Goal: Information Seeking & Learning: Learn about a topic

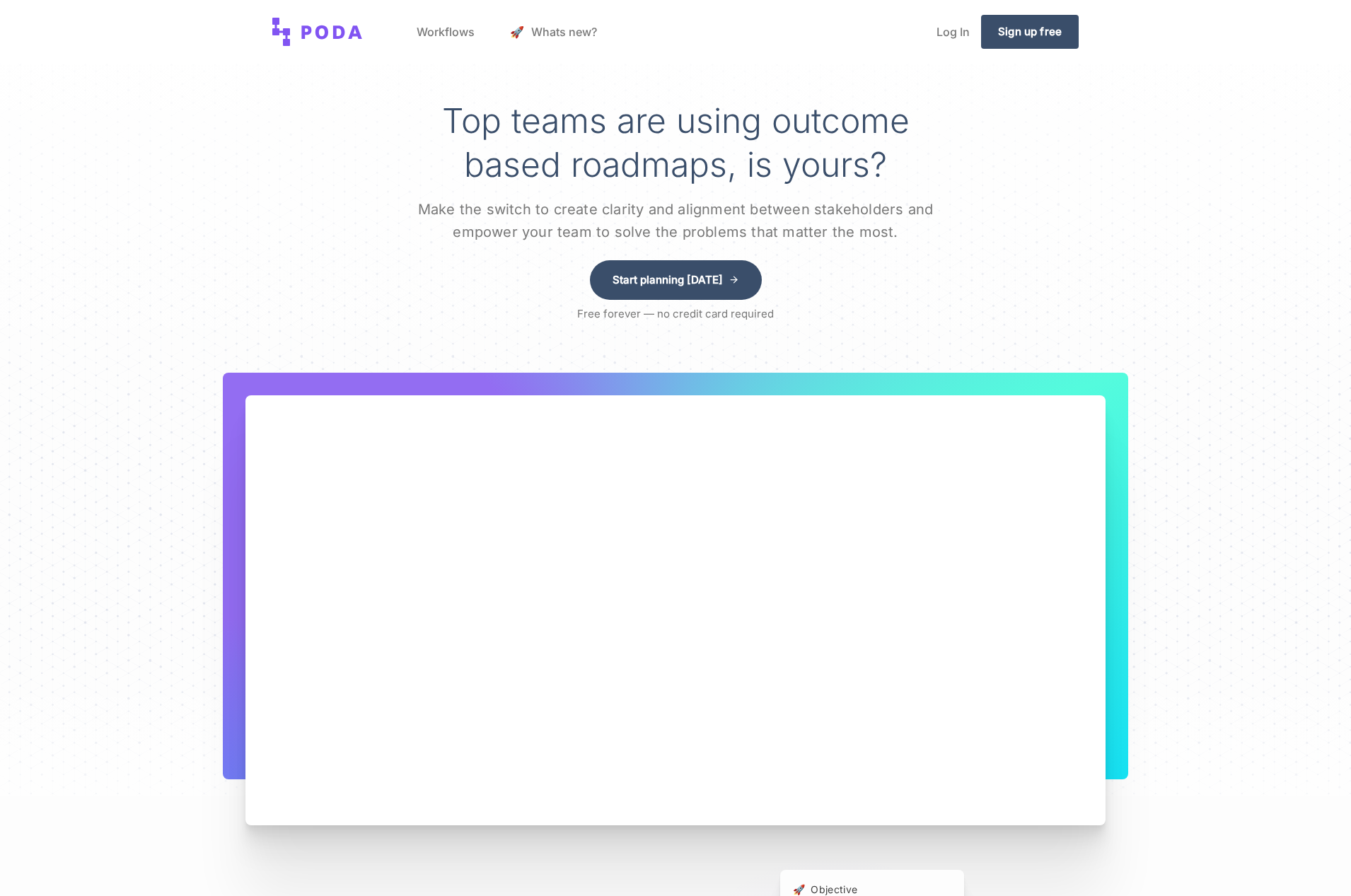
click at [448, 33] on link "Workflows" at bounding box center [445, 31] width 80 height 54
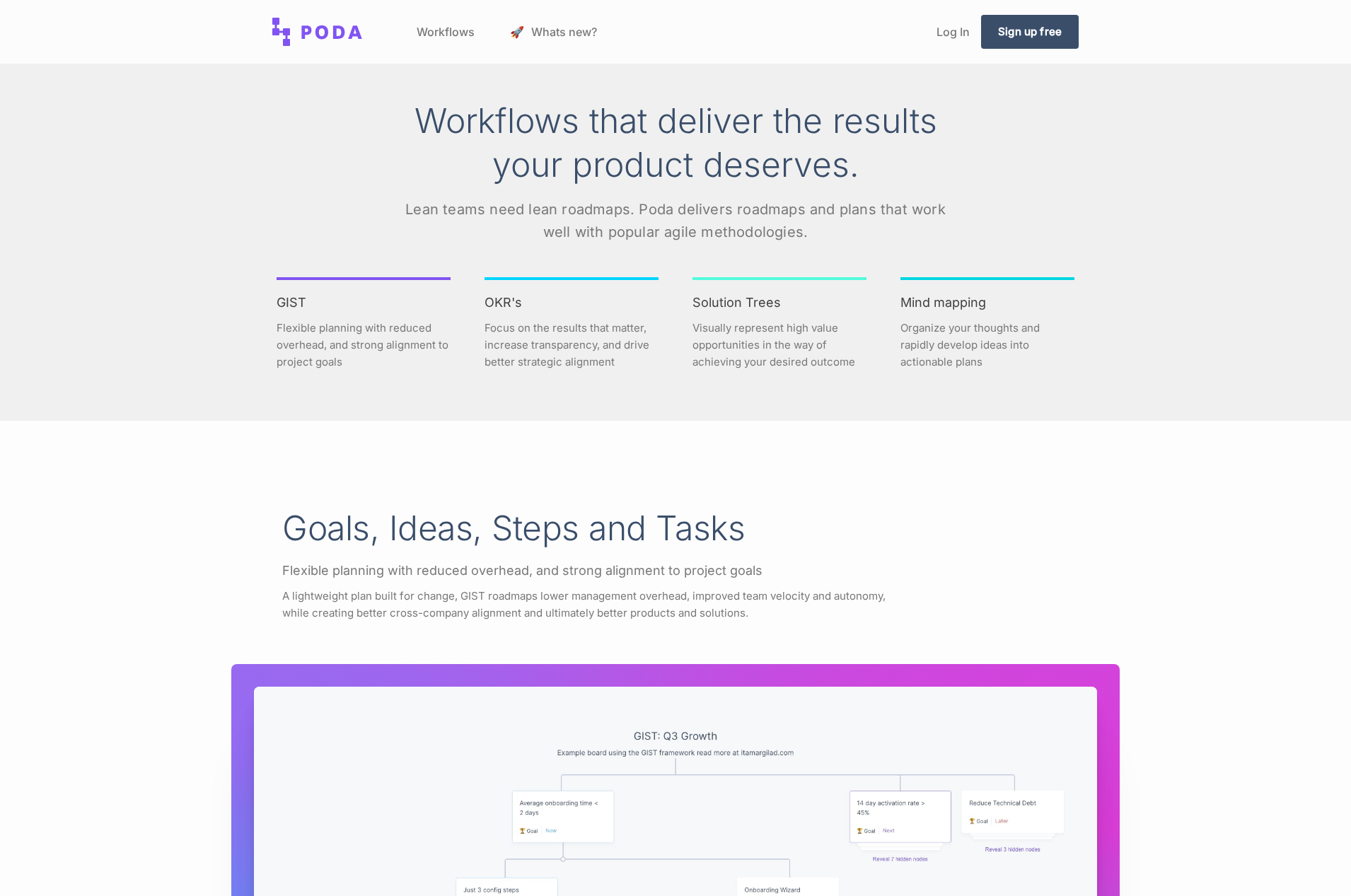
click at [548, 34] on link "🚀 Whats new?" at bounding box center [553, 31] width 110 height 54
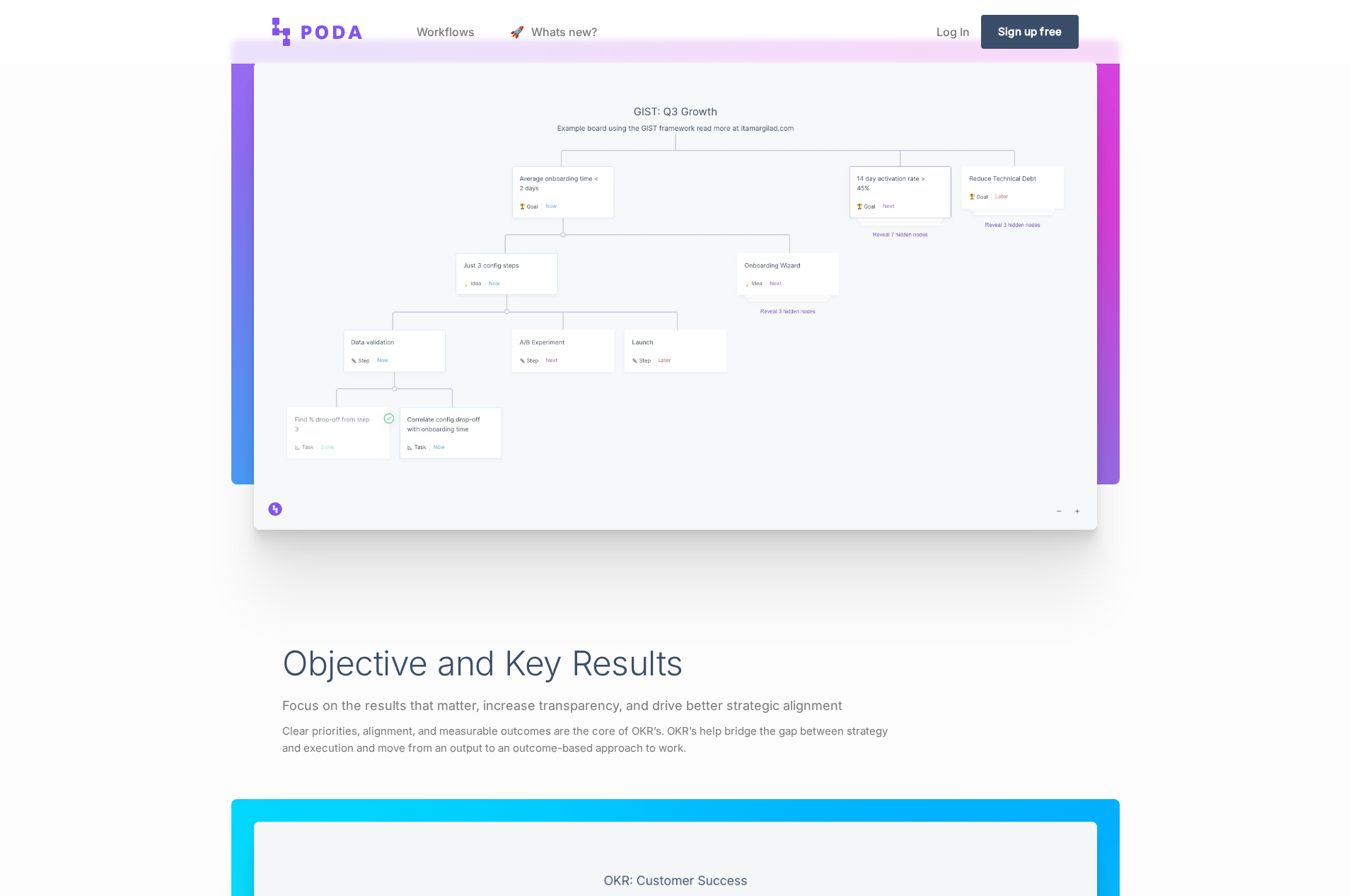
scroll to position [1898, 0]
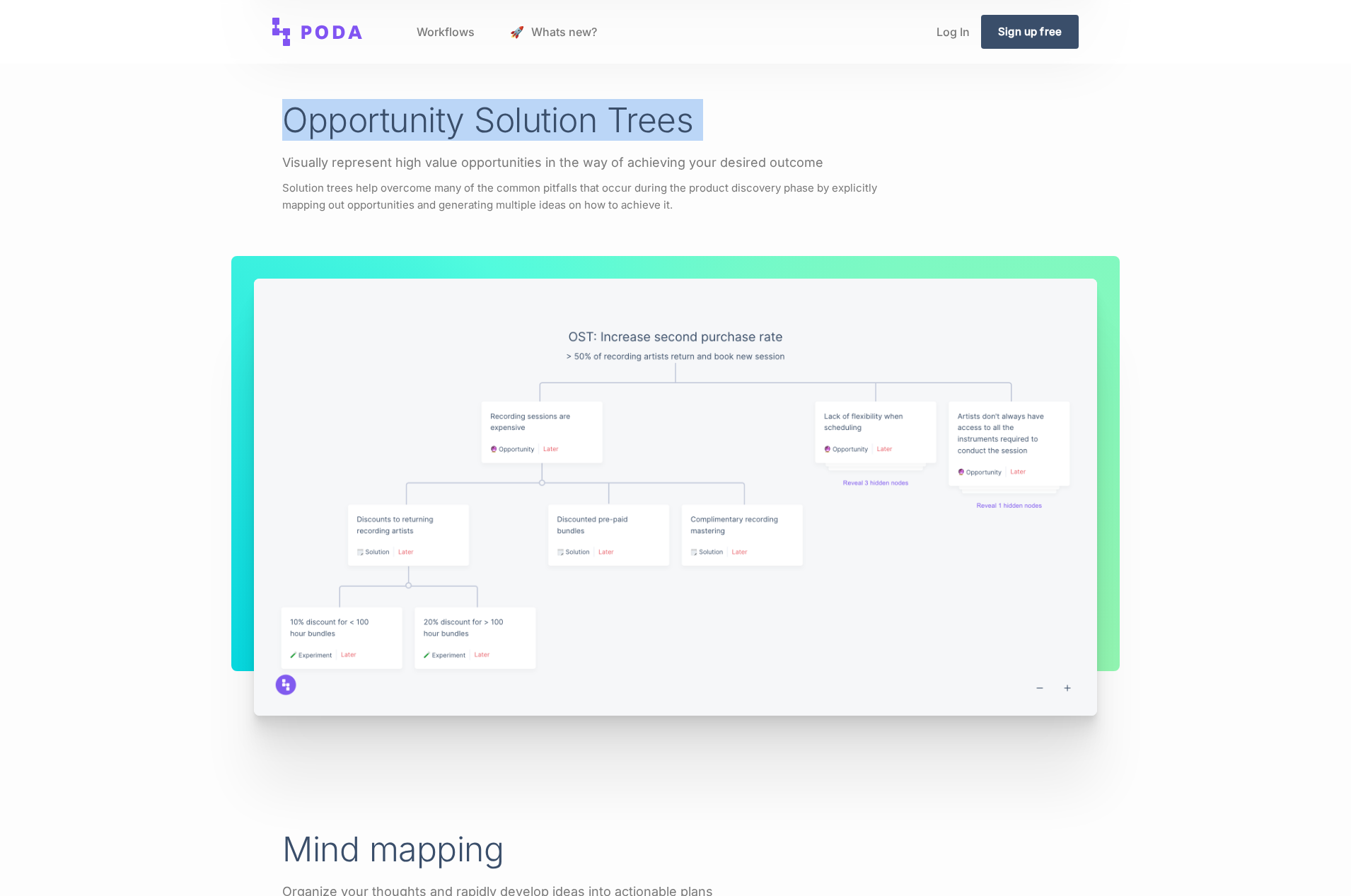
drag, startPoint x: 263, startPoint y: 103, endPoint x: 770, endPoint y: 149, distance: 509.1
click at [765, 141] on div "Opportunity Solution Trees Visually represent high value opportunities in the w…" at bounding box center [675, 157] width 888 height 113
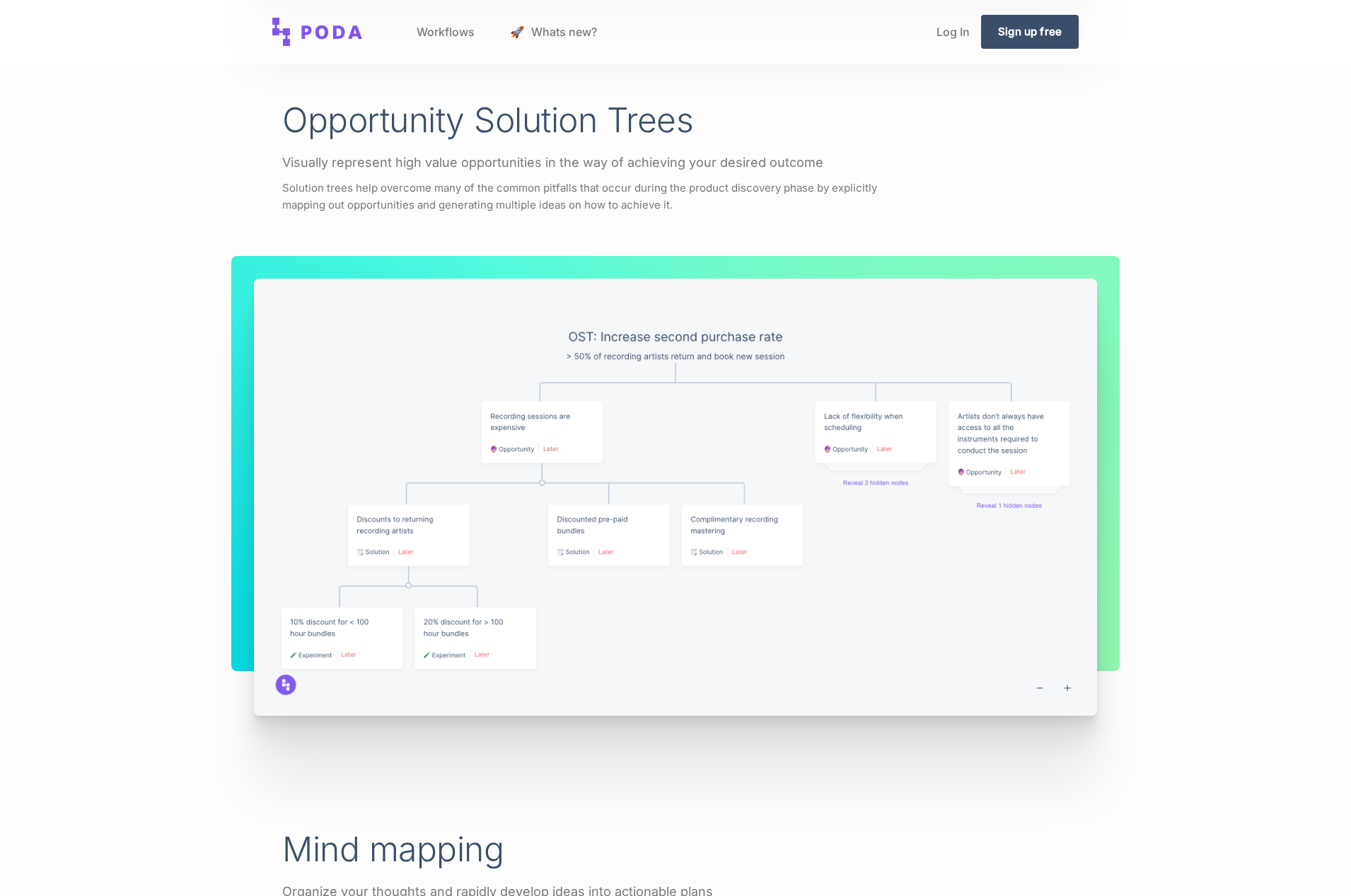
click at [778, 155] on div "Visually represent high value opportunities in the way of achieving your desire…" at bounding box center [676, 163] width 787 height 17
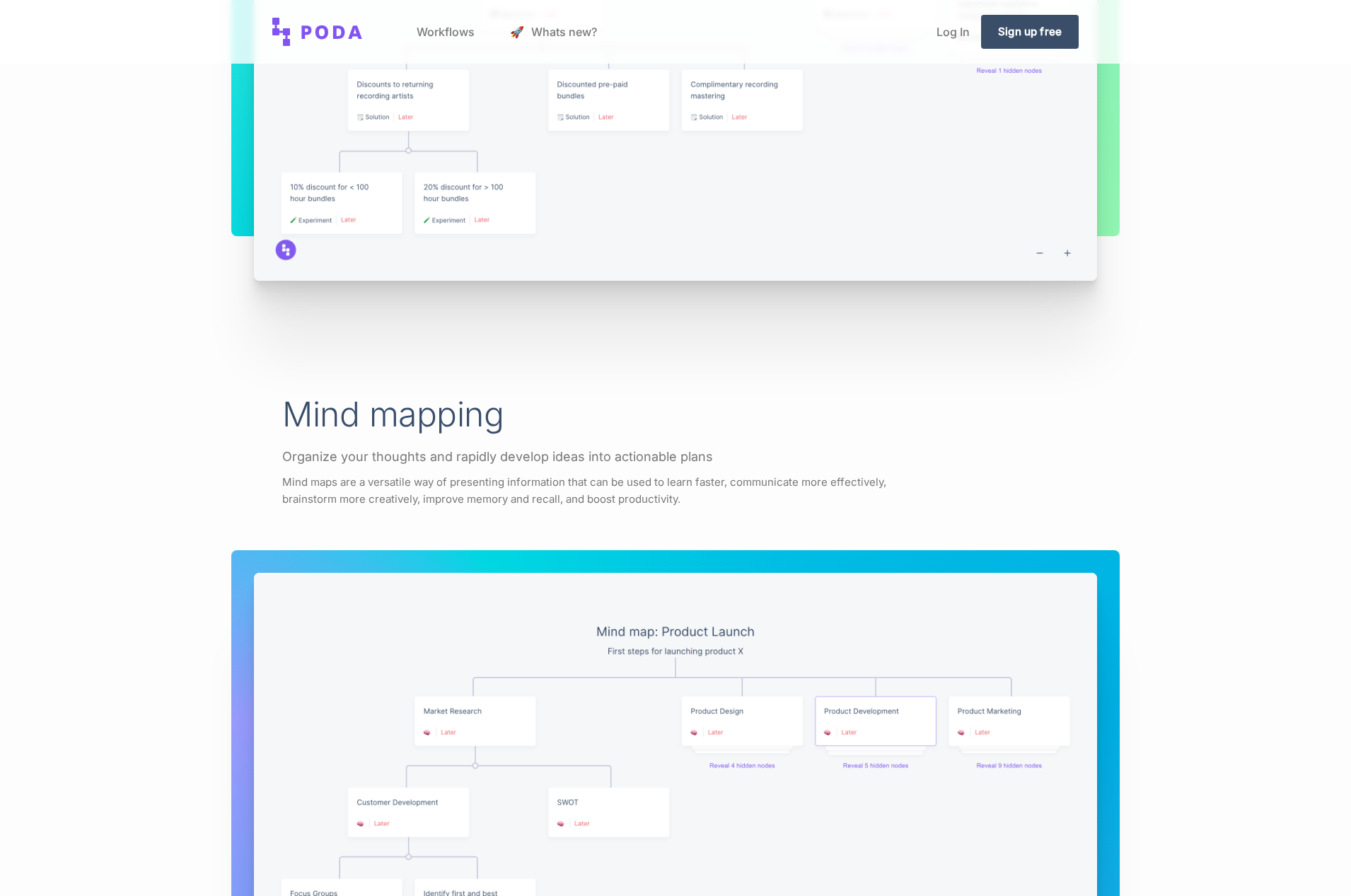
scroll to position [2295, 0]
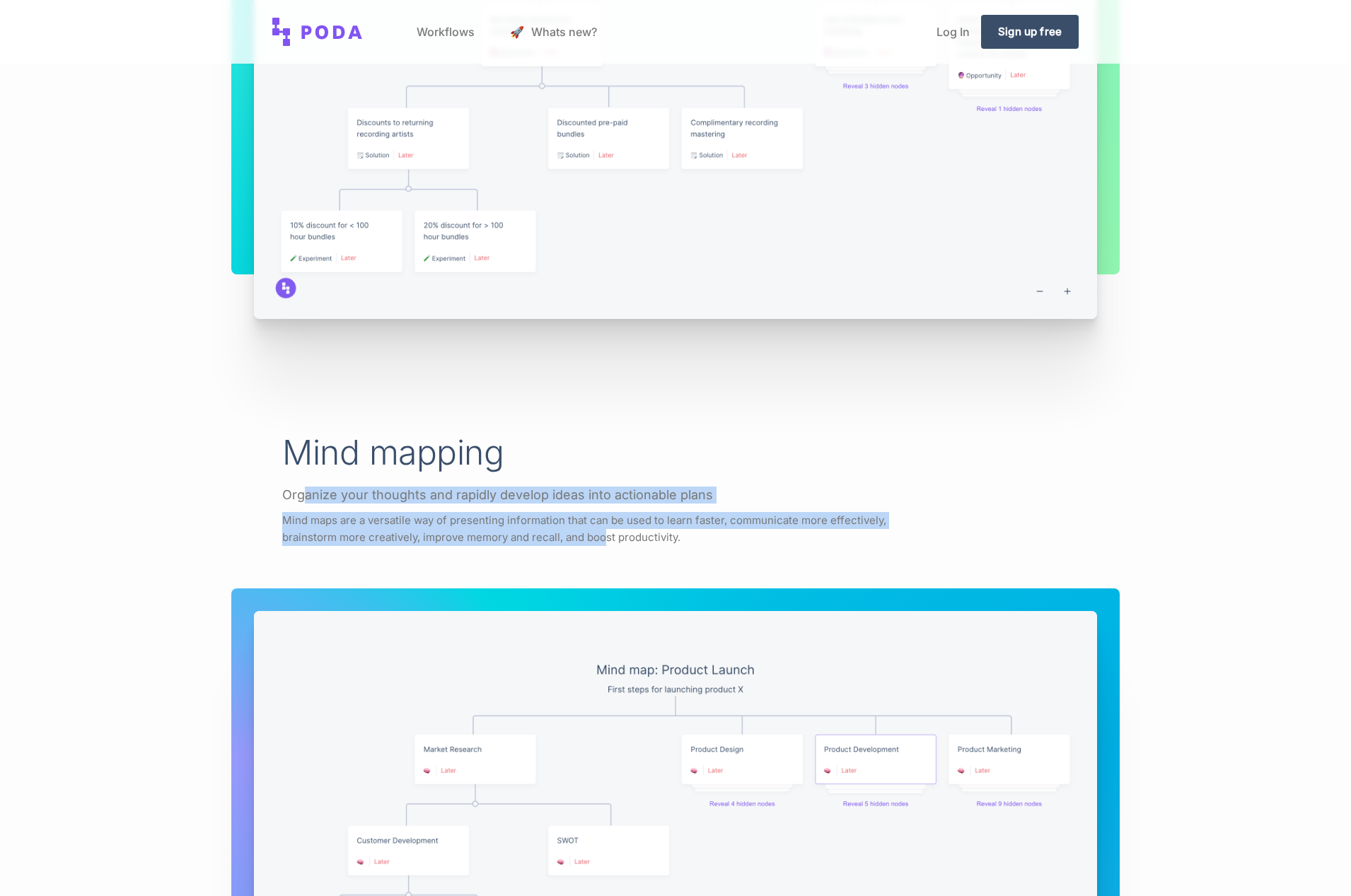
drag, startPoint x: 343, startPoint y: 501, endPoint x: 693, endPoint y: 538, distance: 352.0
click at [632, 538] on div "Mind mapping Organize your thoughts and rapidly develop ideas into actionable p…" at bounding box center [675, 489] width 888 height 113
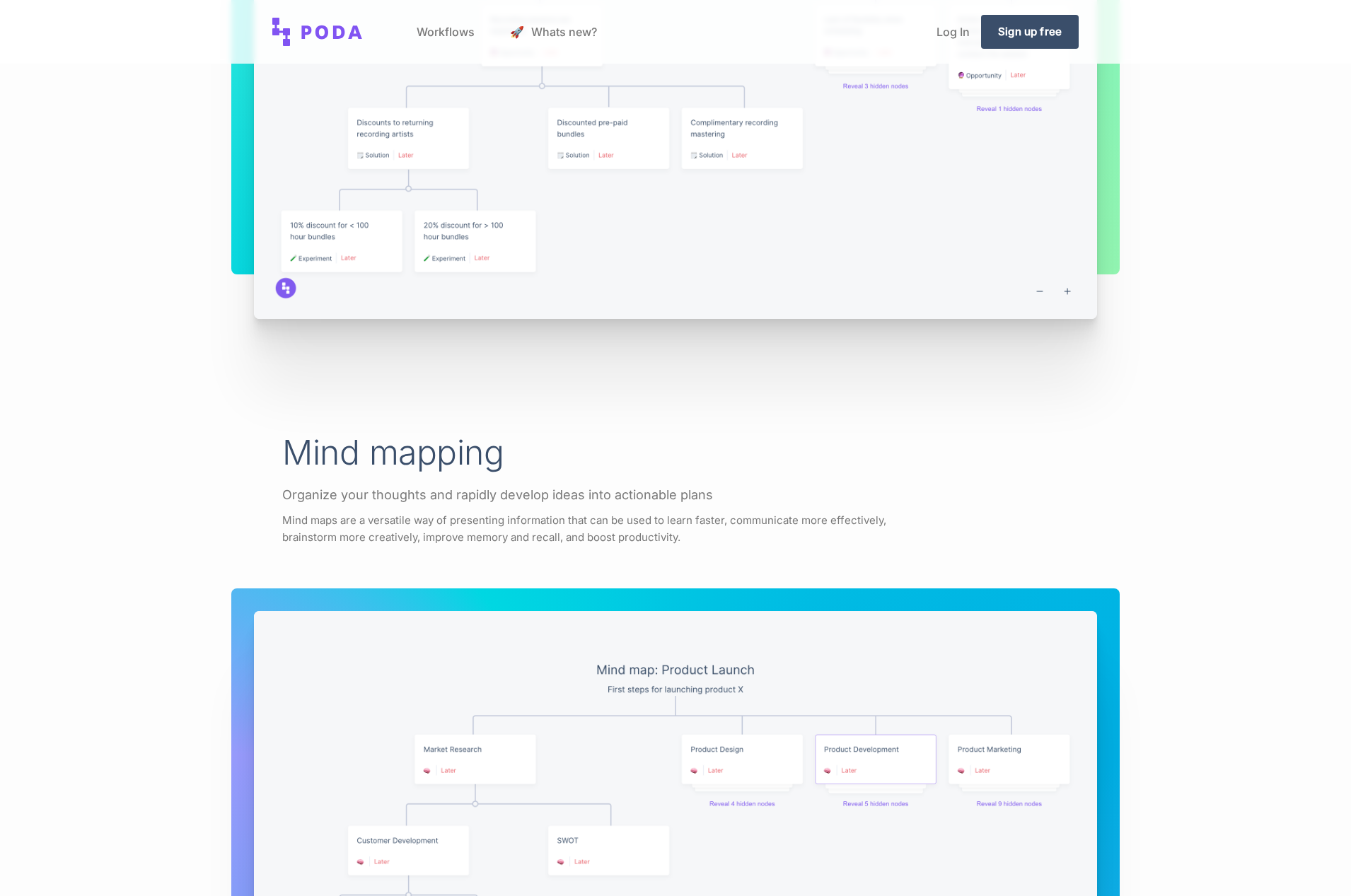
click at [764, 539] on p "Mind maps are a versatile way of presenting information that can be used to lea…" at bounding box center [594, 528] width 623 height 34
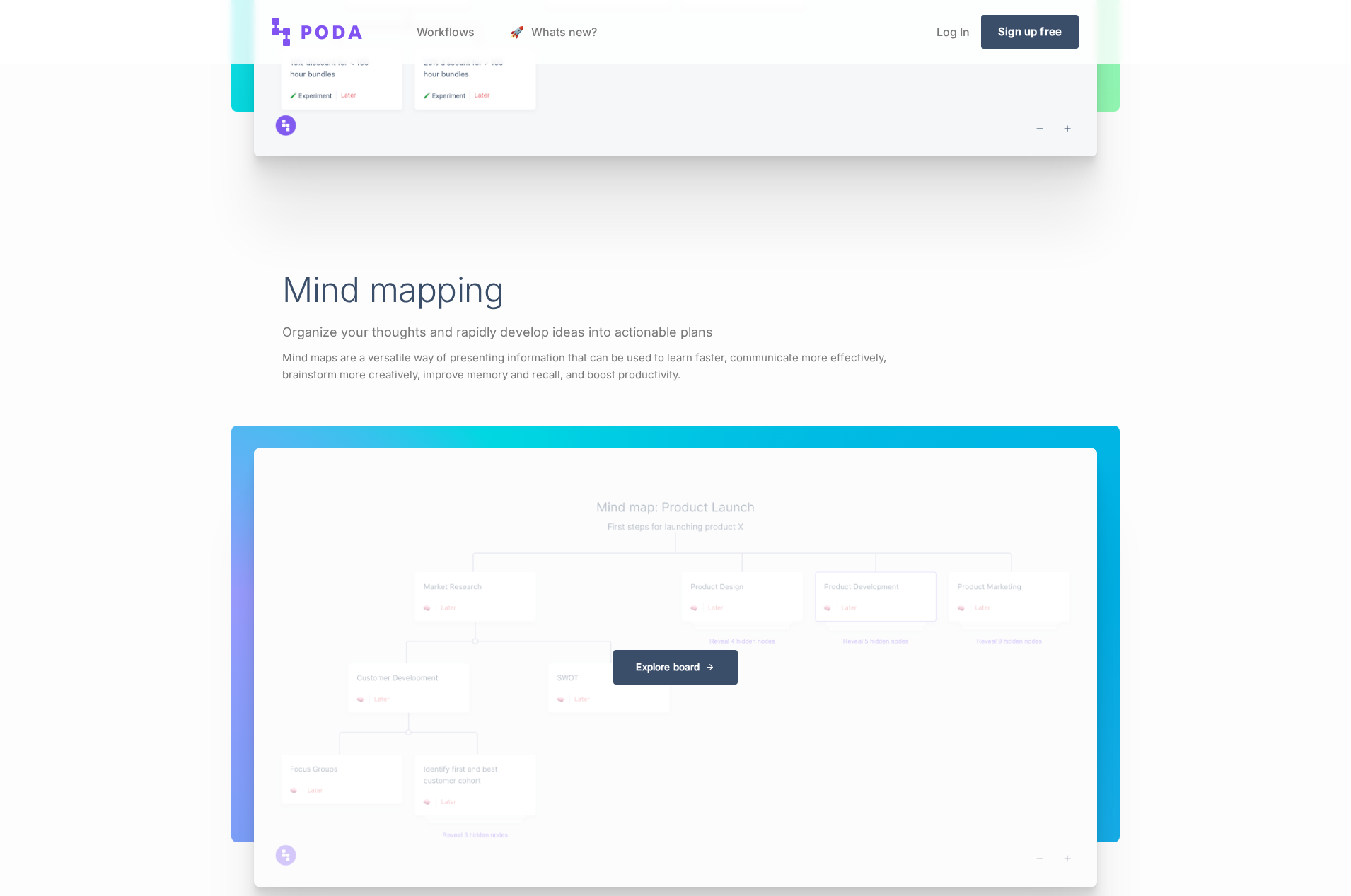
scroll to position [2981, 0]
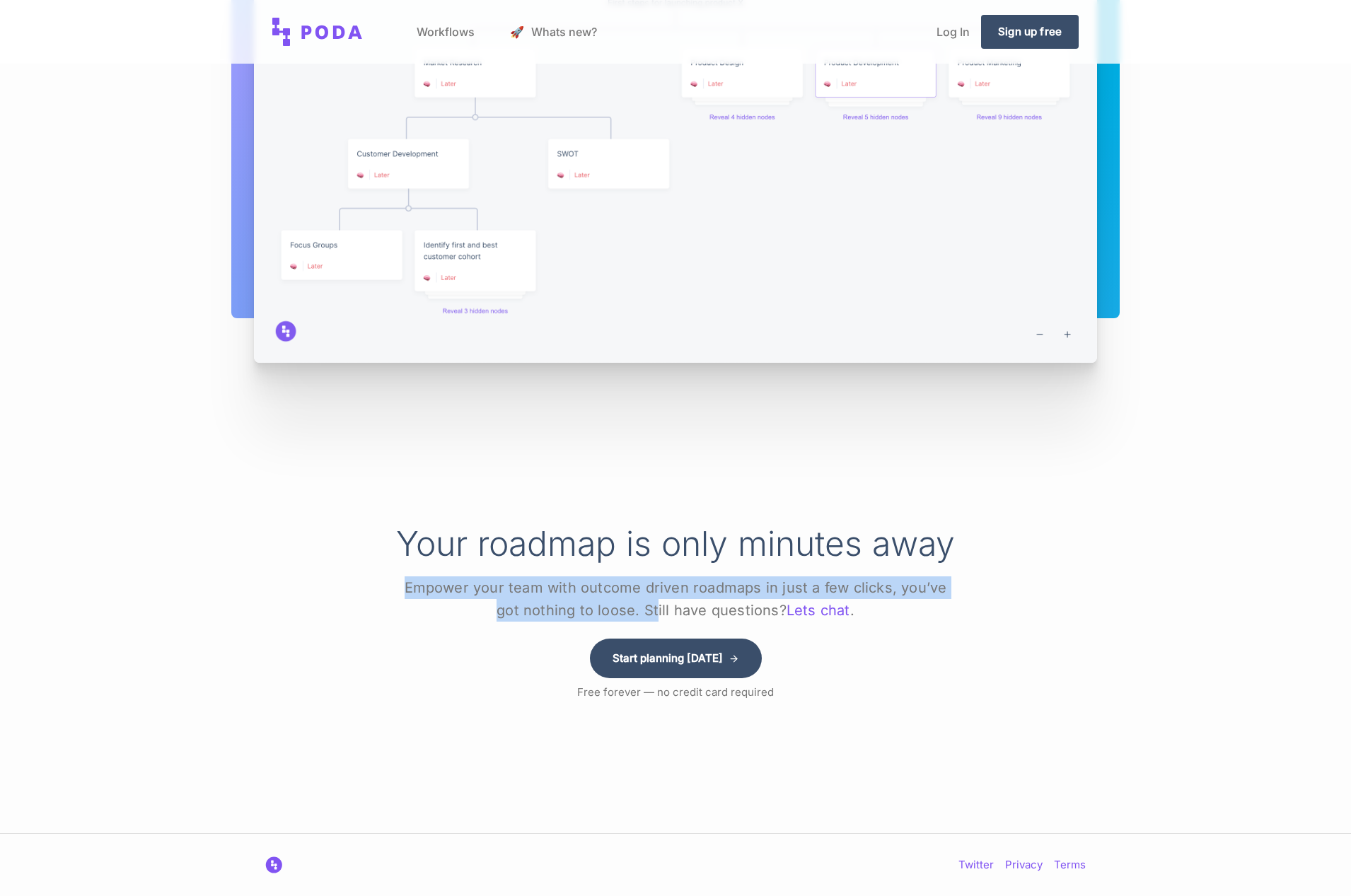
drag, startPoint x: 583, startPoint y: 579, endPoint x: 644, endPoint y: 607, distance: 67.1
click at [643, 606] on p "Empower your team with outcome driven roadmaps in just a few clicks, you’ve got…" at bounding box center [675, 598] width 566 height 45
click at [679, 659] on link "Start planning [DATE]" at bounding box center [676, 657] width 172 height 39
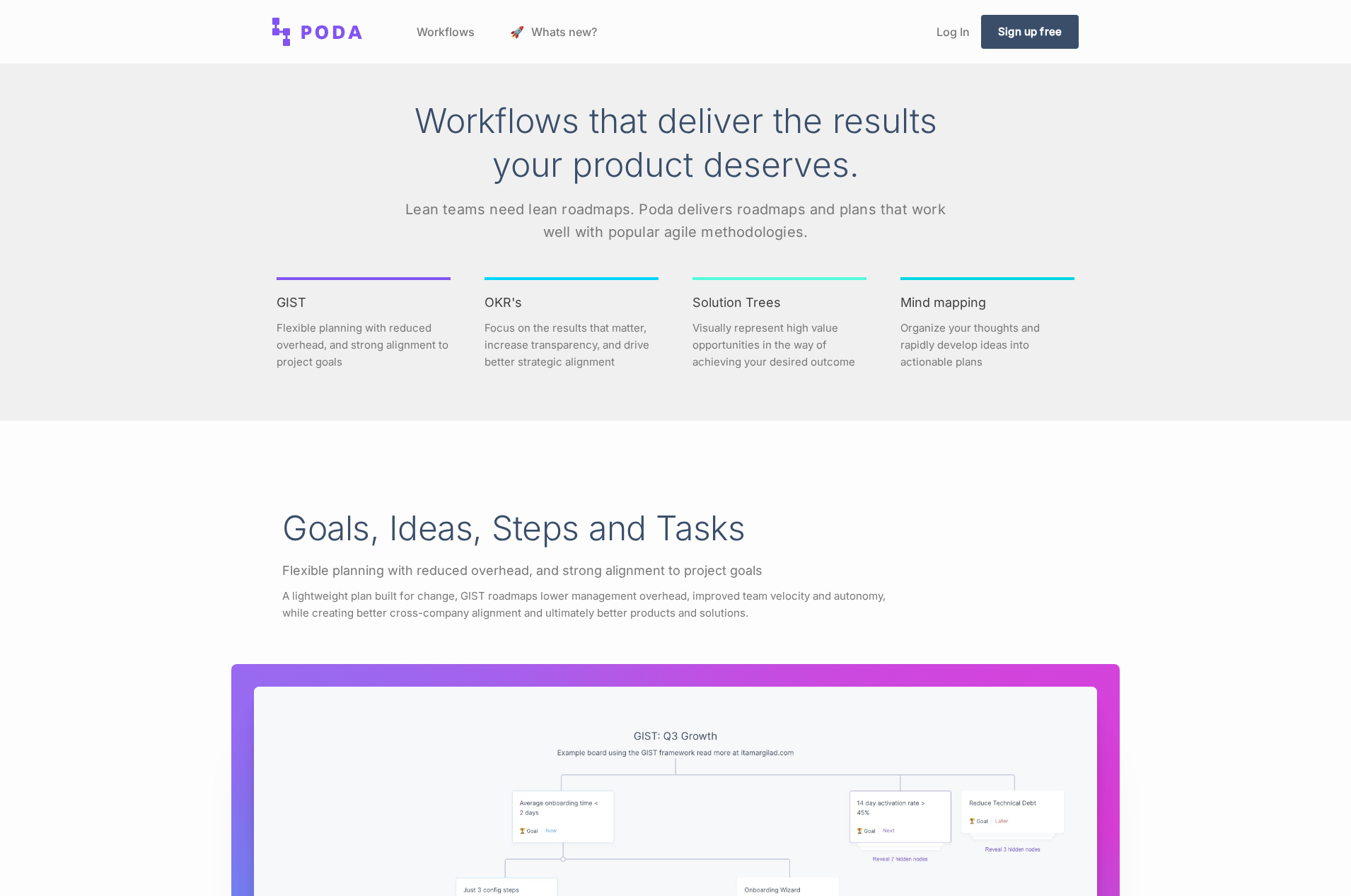
click at [436, 33] on link "Workflows" at bounding box center [445, 31] width 80 height 54
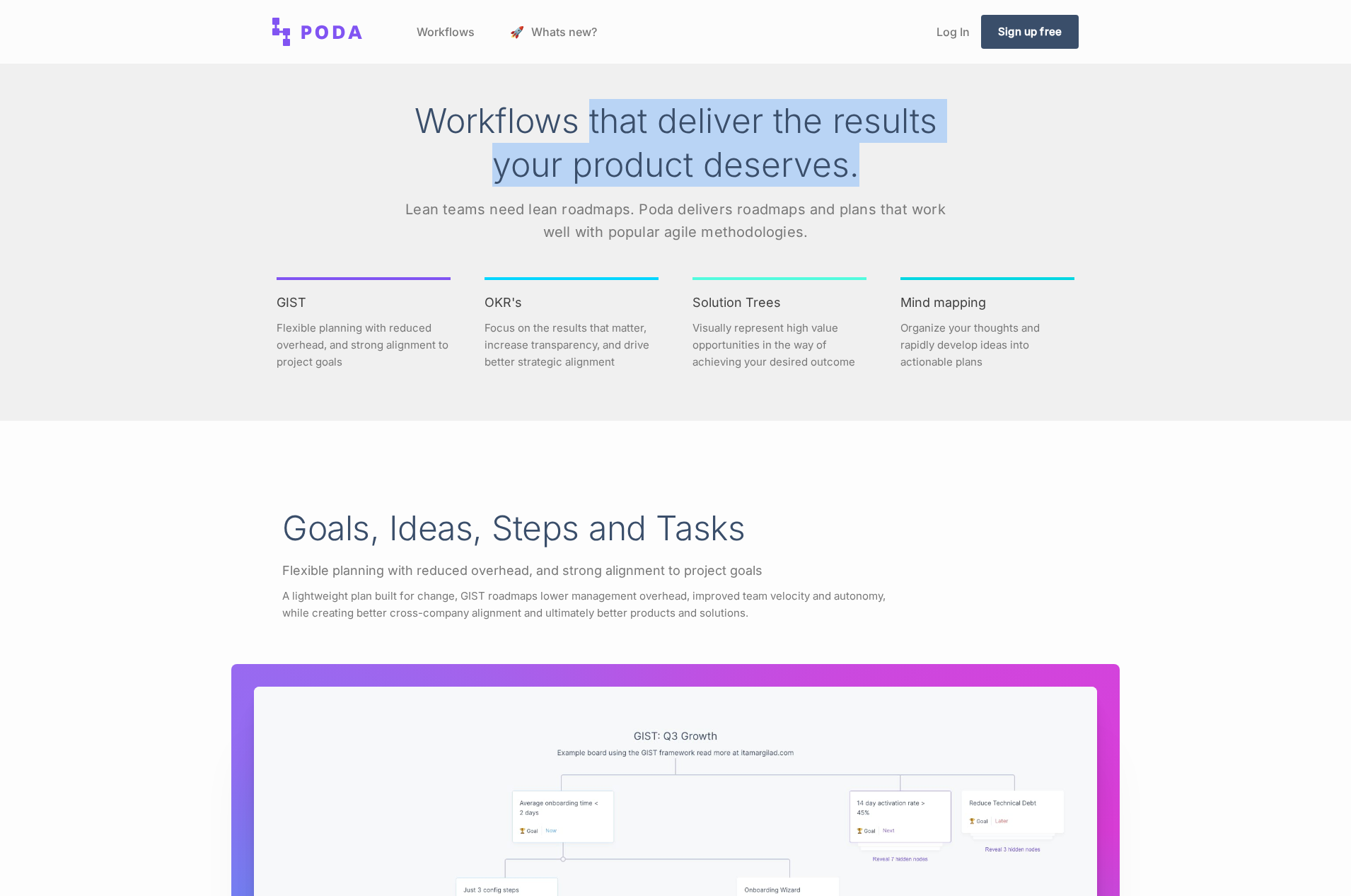
drag, startPoint x: 586, startPoint y: 117, endPoint x: 794, endPoint y: 189, distance: 220.1
click at [794, 189] on div "Workflows that deliver the results your product deserves. Lean teams need lean …" at bounding box center [675, 171] width 566 height 144
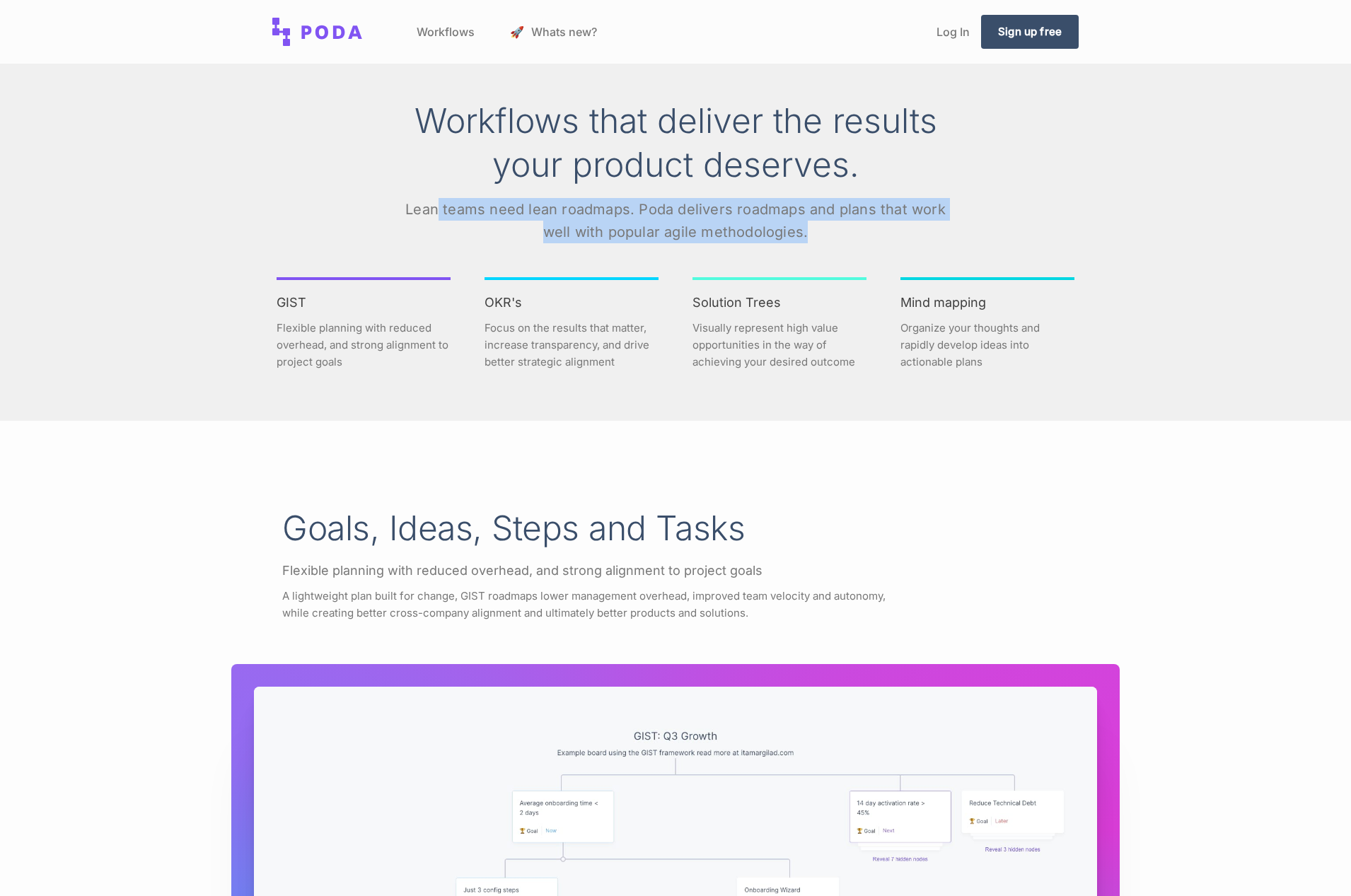
drag, startPoint x: 439, startPoint y: 208, endPoint x: 816, endPoint y: 237, distance: 378.1
click at [816, 237] on p "Lean teams need lean roadmaps. Poda delivers roadmaps and plans that work well …" at bounding box center [675, 220] width 566 height 45
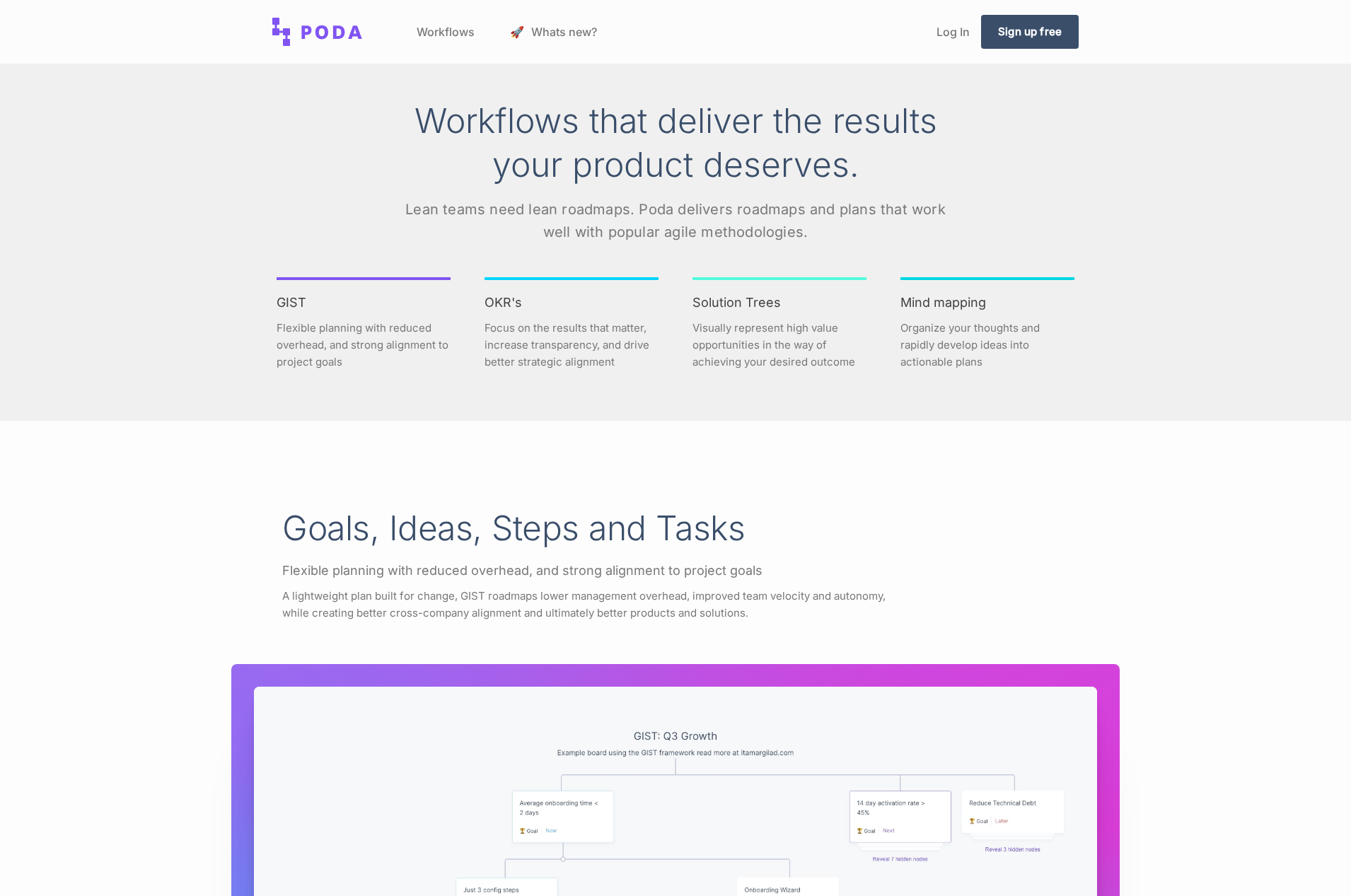
click at [827, 235] on p "Lean teams need lean roadmaps. Poda delivers roadmaps and plans that work well …" at bounding box center [675, 220] width 566 height 45
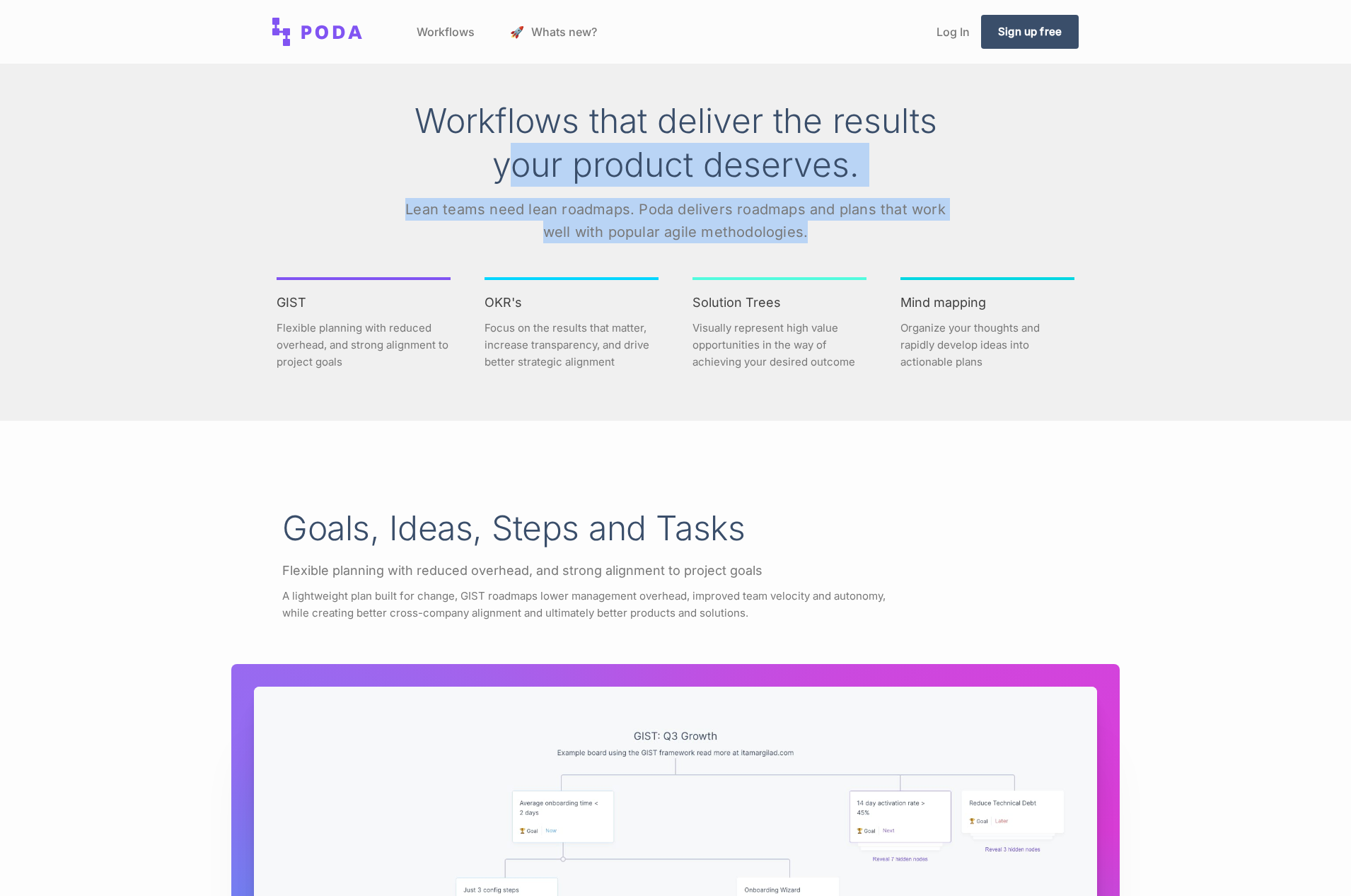
drag, startPoint x: 604, startPoint y: 203, endPoint x: 504, endPoint y: 176, distance: 103.6
click at [504, 176] on div "Workflows that deliver the results your product deserves. Lean teams need lean …" at bounding box center [675, 171] width 566 height 144
drag, startPoint x: 804, startPoint y: 195, endPoint x: 791, endPoint y: 194, distance: 13.0
click at [804, 195] on div "Workflows that deliver the results your product deserves. Lean teams need lean …" at bounding box center [675, 171] width 566 height 144
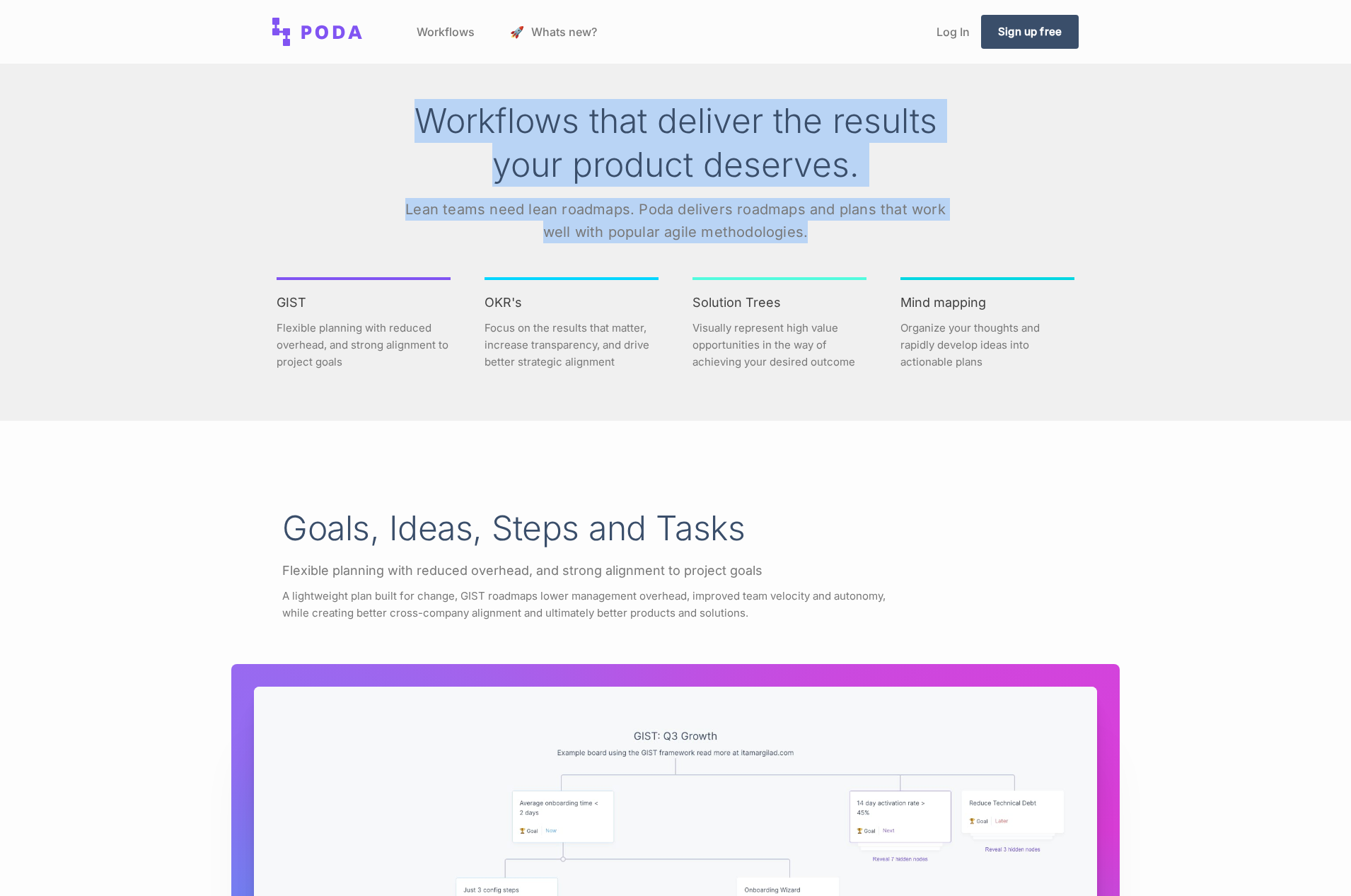
drag, startPoint x: 655, startPoint y: 194, endPoint x: 422, endPoint y: 111, distance: 247.3
click at [422, 111] on div "Workflows that deliver the results your product deserves. Lean teams need lean …" at bounding box center [675, 171] width 566 height 144
